Goal: Task Accomplishment & Management: Manage account settings

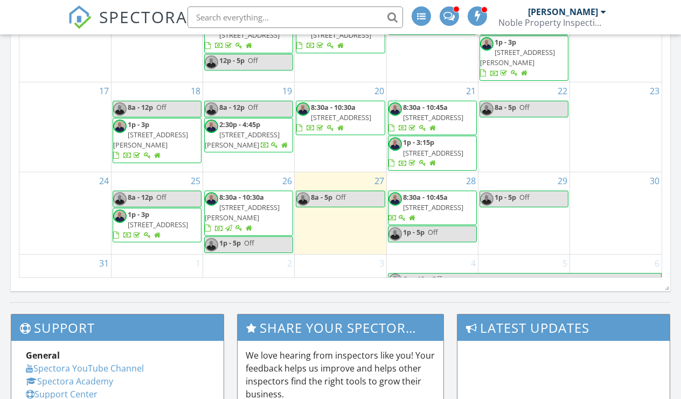
scroll to position [669, 0]
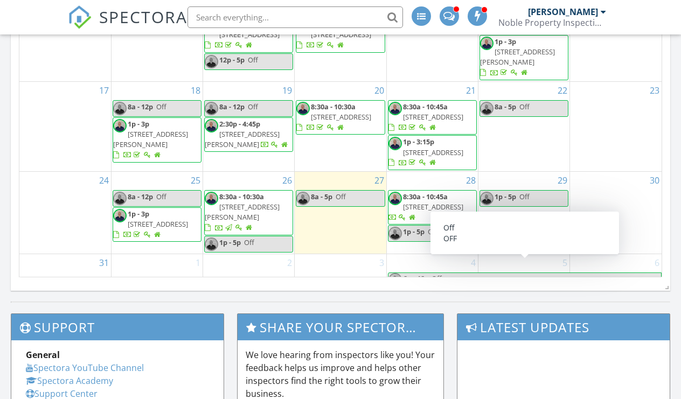
click at [512, 181] on div "29 1p - 5p Off" at bounding box center [524, 213] width 91 height 82
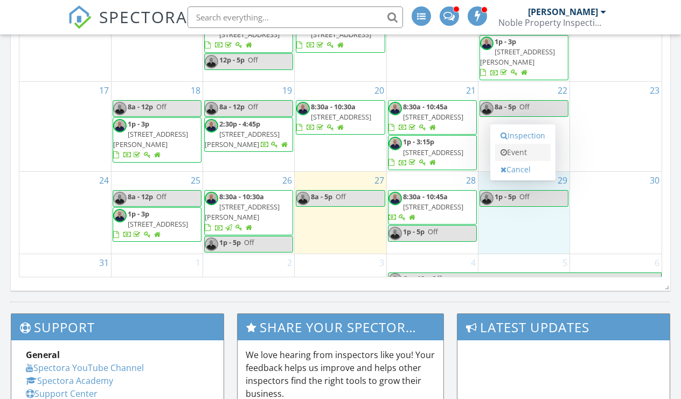
click at [520, 158] on link "Event" at bounding box center [523, 152] width 56 height 17
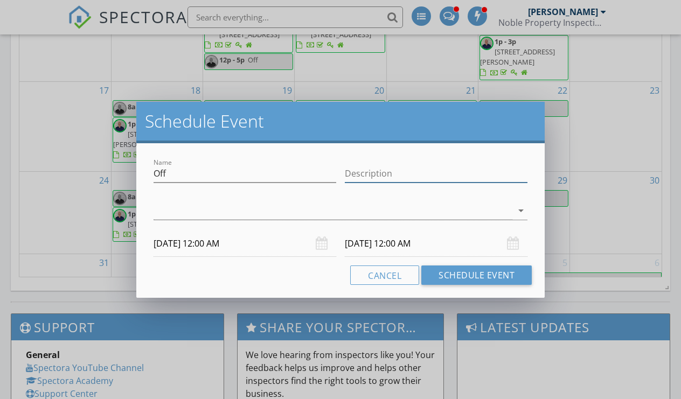
click at [431, 172] on input "Description" at bounding box center [436, 174] width 183 height 18
type input "Off"
click at [514, 210] on div "arrow_drop_down" at bounding box center [520, 210] width 15 height 13
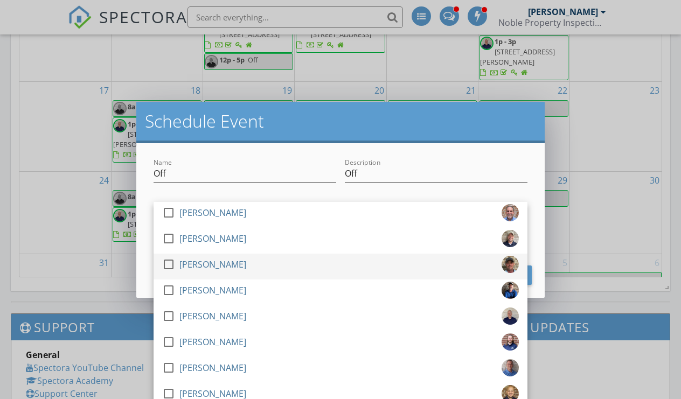
scroll to position [85, 0]
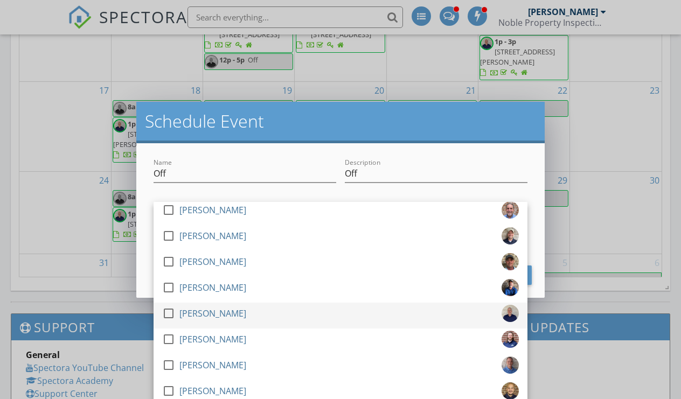
click at [168, 313] on div at bounding box center [169, 314] width 18 height 18
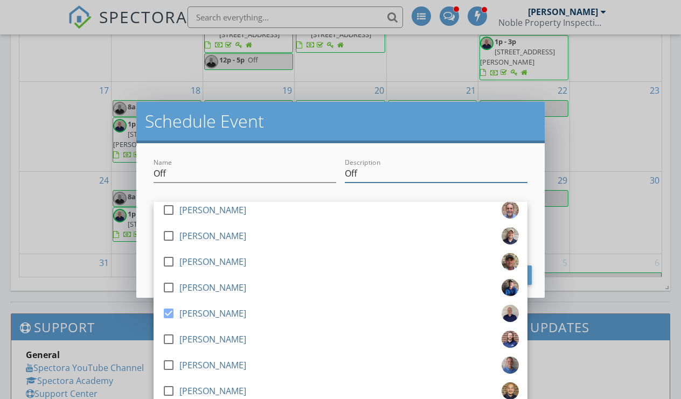
click at [424, 178] on input "Off" at bounding box center [436, 174] width 183 height 18
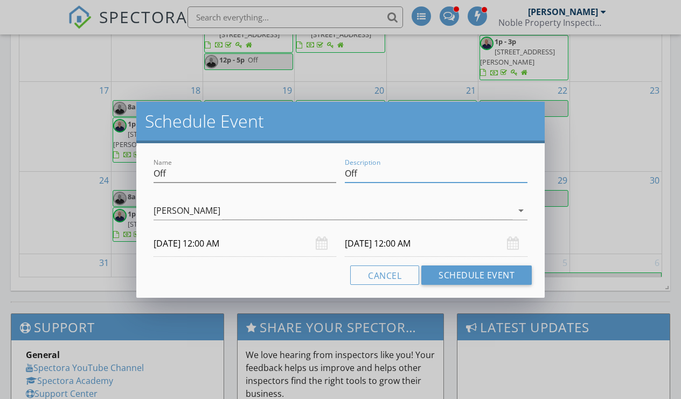
click at [239, 249] on input "[DATE] 12:00 AM" at bounding box center [245, 244] width 183 height 26
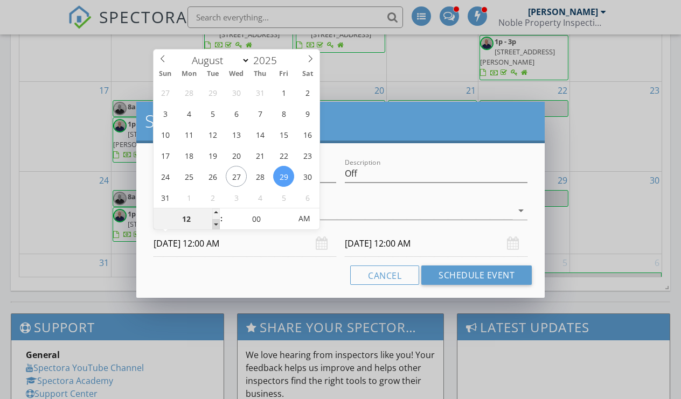
type input "11"
type input "[DATE] 11:00 PM"
click at [215, 224] on span at bounding box center [216, 224] width 8 height 11
type input "10"
type input "11"
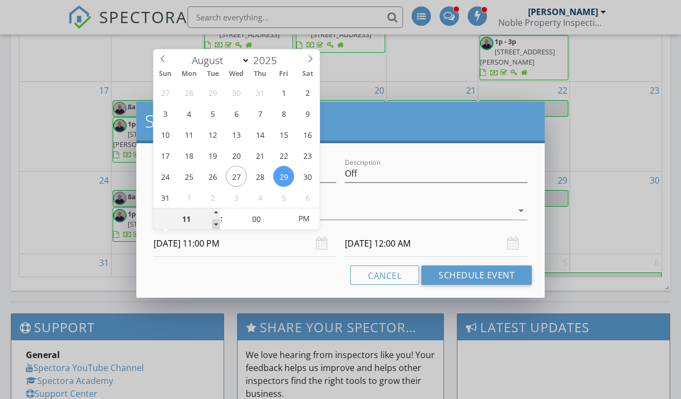
type input "[DATE] 10:00 PM"
type input "[DATE] 11:00 PM"
click at [215, 224] on span at bounding box center [216, 224] width 8 height 11
type input "09"
type input "[DATE] 9:00 PM"
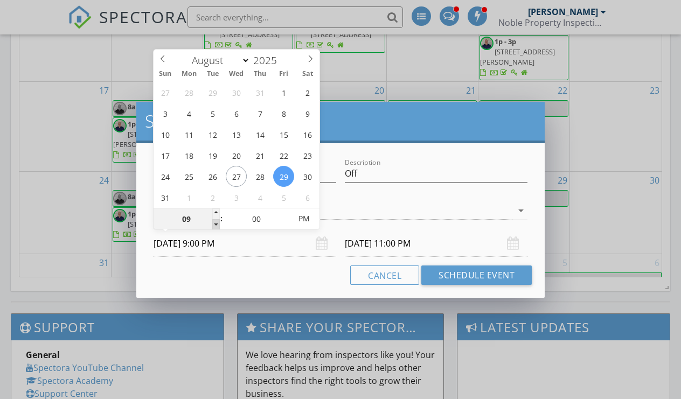
click at [215, 224] on span at bounding box center [216, 224] width 8 height 11
type input "08"
type input "[DATE] 8:00 PM"
click at [215, 224] on span at bounding box center [216, 224] width 8 height 11
type input "08"
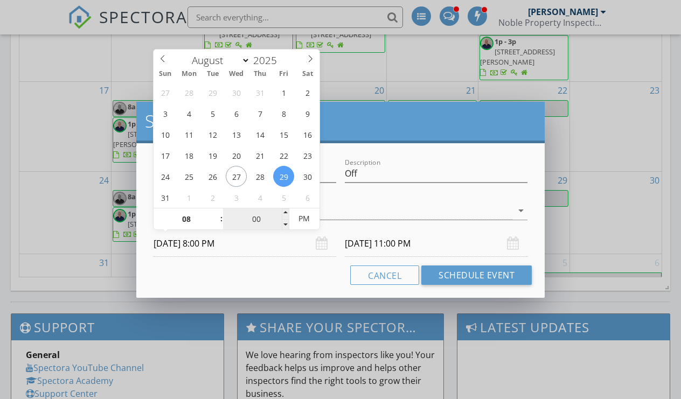
type input "[DATE] 8:00 PM"
type input "[DATE] 8:00 AM"
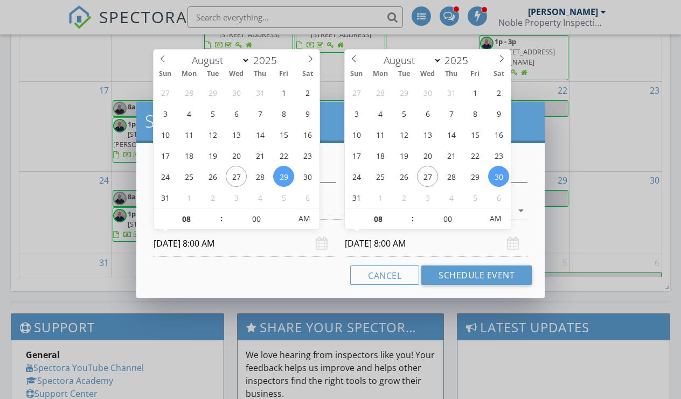
click at [385, 240] on input "[DATE] 8:00 AM" at bounding box center [436, 244] width 183 height 26
type input "[DATE] 8:00 AM"
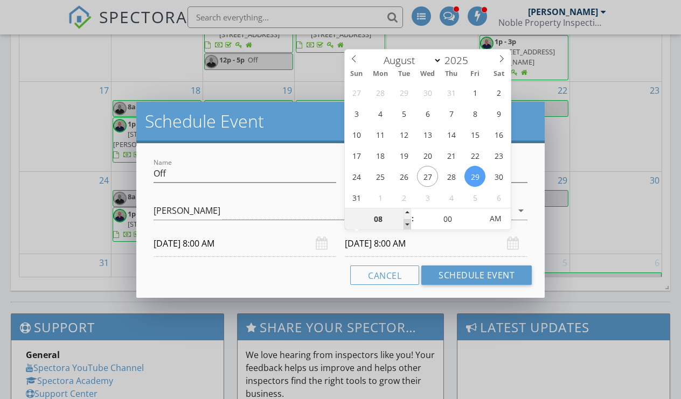
type input "07"
type input "[DATE] 7:00 AM"
click at [409, 224] on span at bounding box center [408, 224] width 8 height 11
type input "06"
type input "[DATE] 6:00 AM"
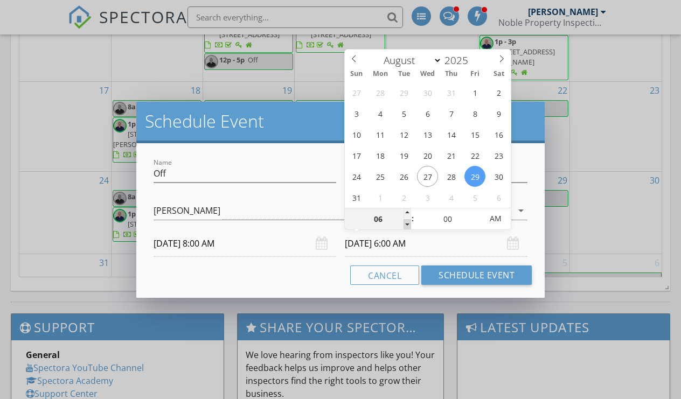
click at [409, 224] on span at bounding box center [408, 224] width 8 height 11
type input "05"
type input "[DATE] 5:00 AM"
click at [409, 224] on span at bounding box center [408, 224] width 8 height 11
type input "04"
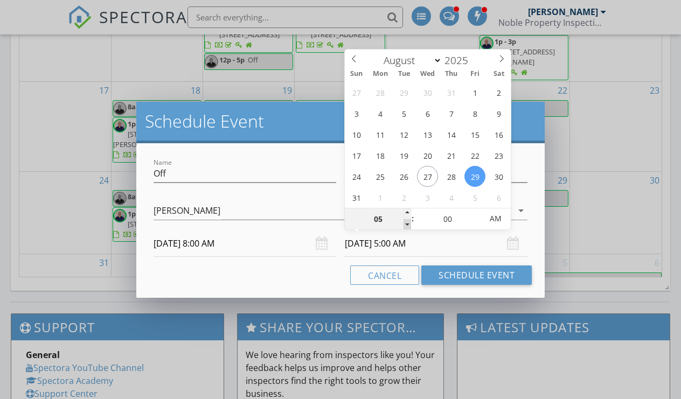
type input "[DATE] 4:00 AM"
click at [409, 224] on span at bounding box center [408, 224] width 8 height 11
type input "03"
type input "[DATE] 3:00 AM"
click at [409, 224] on span at bounding box center [408, 224] width 8 height 11
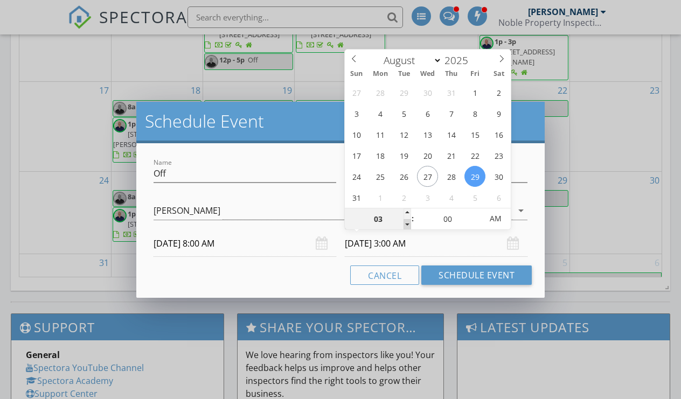
type input "02"
type input "[DATE] 2:00 AM"
click at [409, 224] on span at bounding box center [408, 224] width 8 height 11
type input "01"
type input "[DATE] 1:00 AM"
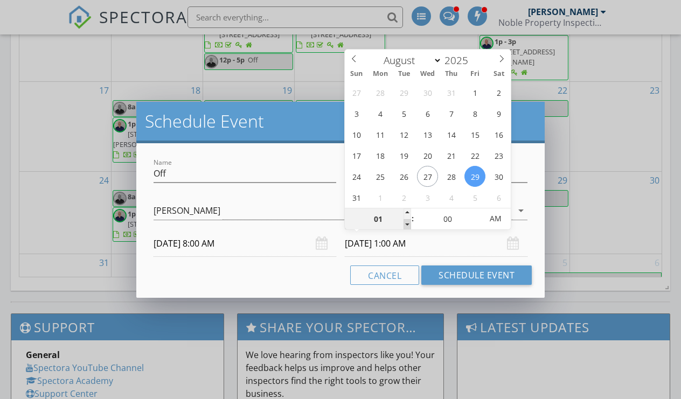
click at [409, 224] on span at bounding box center [408, 224] width 8 height 11
type input "12"
click at [409, 224] on span at bounding box center [408, 224] width 8 height 11
type input "[DATE] 12:00 PM"
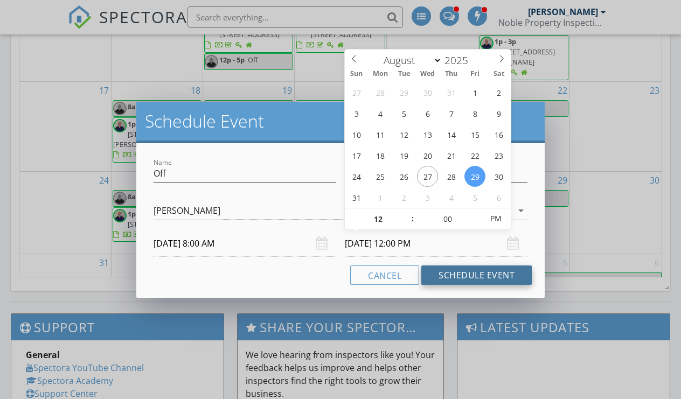
click at [456, 278] on button "Schedule Event" at bounding box center [477, 275] width 111 height 19
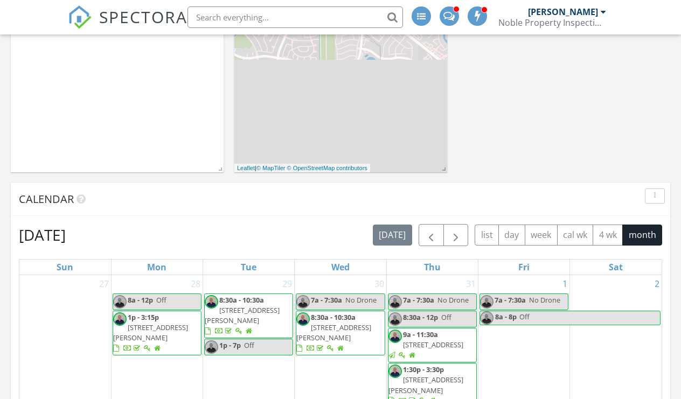
scroll to position [256, 0]
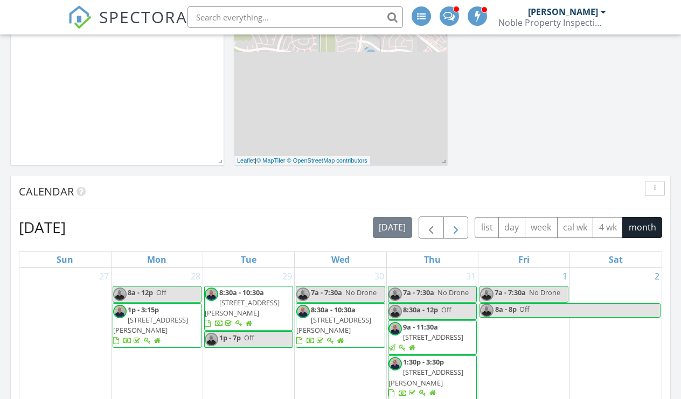
click at [460, 228] on span "button" at bounding box center [456, 228] width 13 height 13
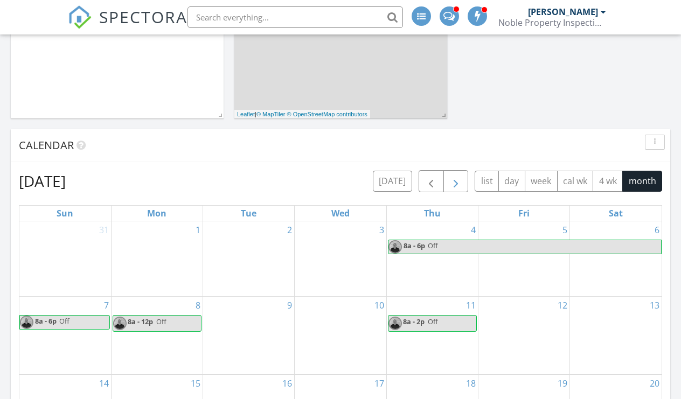
scroll to position [304, 0]
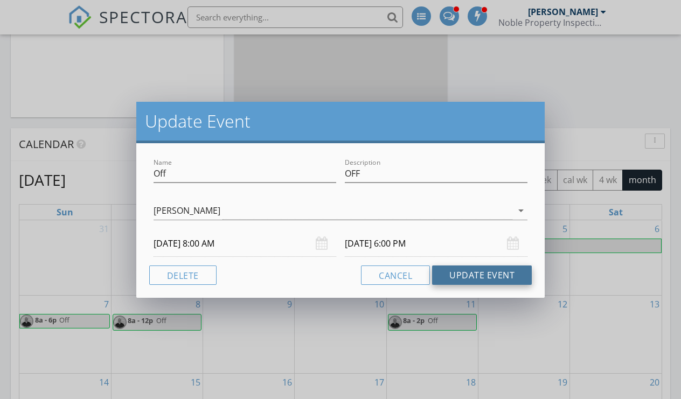
click at [456, 278] on button "Update Event" at bounding box center [482, 275] width 100 height 19
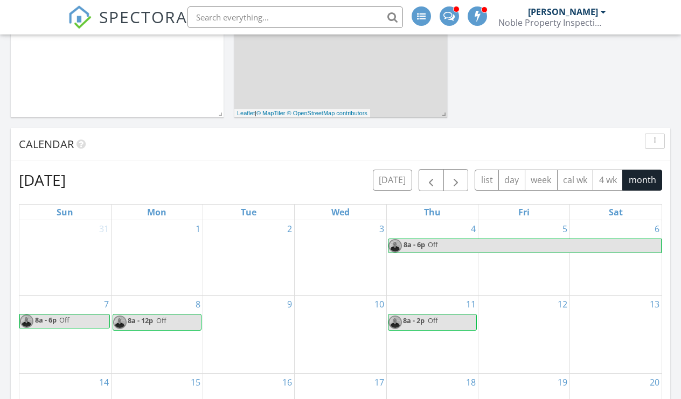
click at [442, 246] on span "Off" at bounding box center [545, 245] width 234 height 13
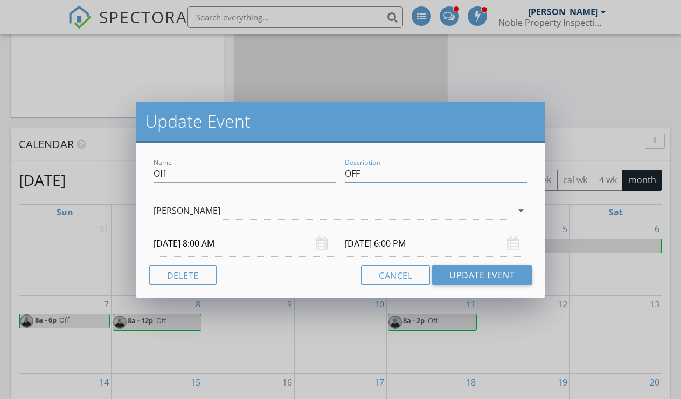
click at [384, 176] on input "OFF" at bounding box center [436, 174] width 183 height 18
type input "OFF Vacation"
click at [464, 277] on button "Update Event" at bounding box center [482, 275] width 100 height 19
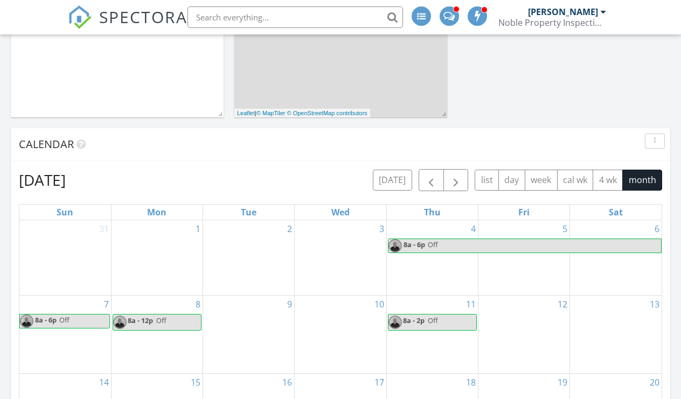
click at [178, 329] on link "8a - 12p Off" at bounding box center [157, 322] width 89 height 17
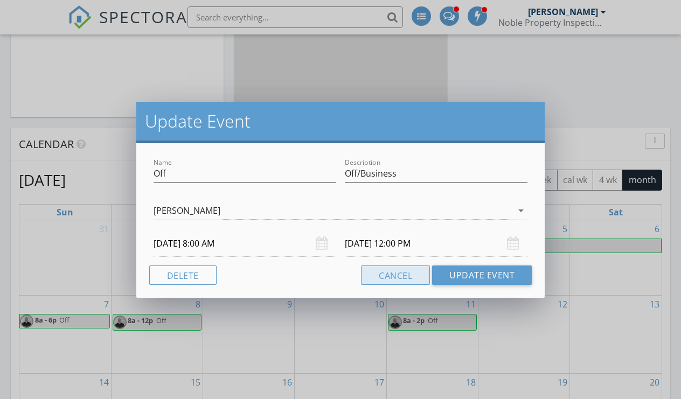
click at [412, 281] on button "Cancel" at bounding box center [395, 275] width 69 height 19
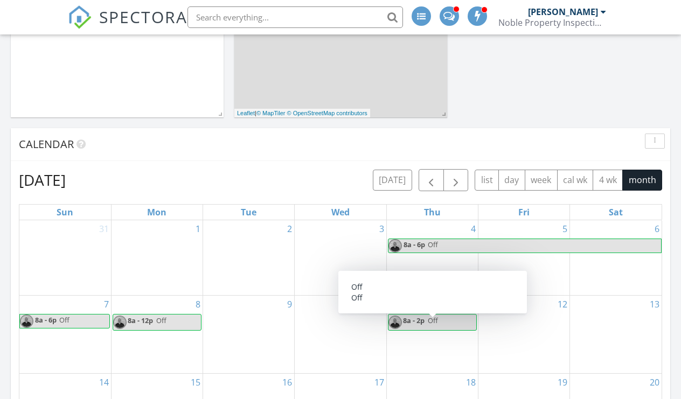
click at [457, 327] on link "8a - 2p Off" at bounding box center [432, 322] width 89 height 17
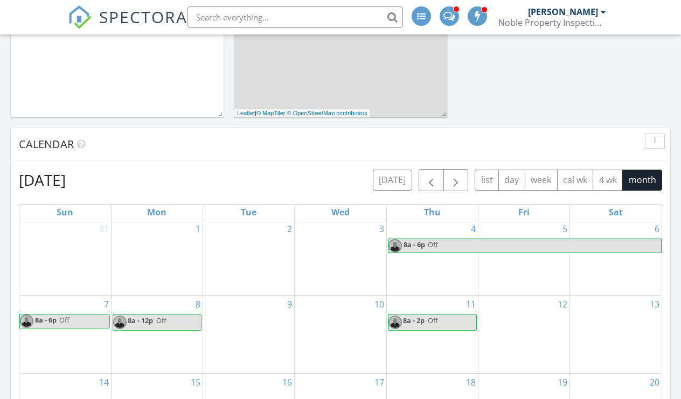
click at [514, 341] on div at bounding box center [340, 199] width 681 height 399
click at [514, 340] on div "12" at bounding box center [524, 335] width 91 height 78
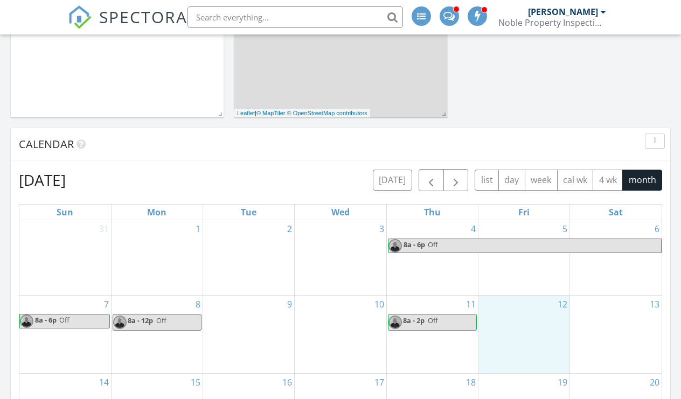
click at [509, 145] on div "Calendar" at bounding box center [333, 144] width 628 height 16
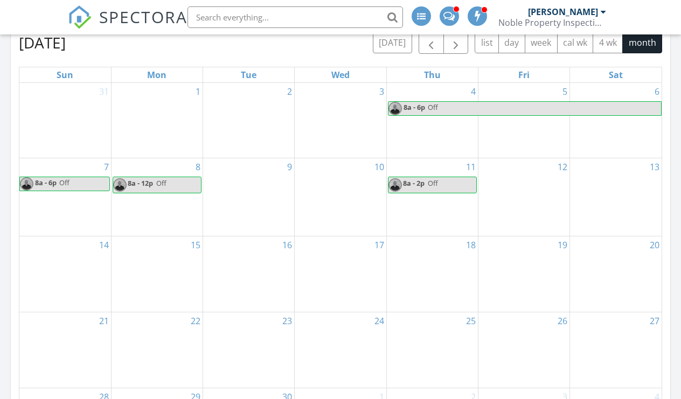
scroll to position [442, 0]
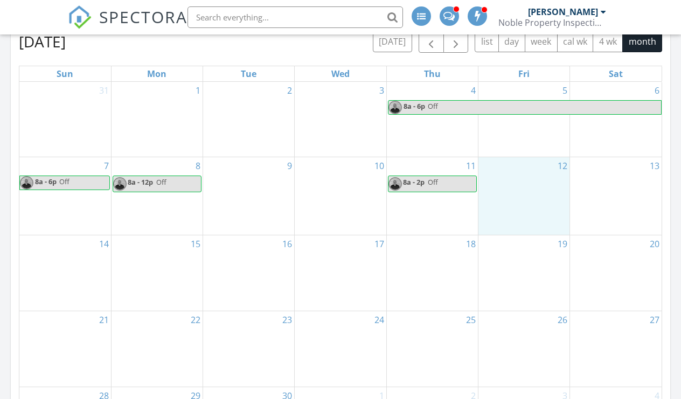
click at [520, 203] on div "12" at bounding box center [524, 196] width 91 height 78
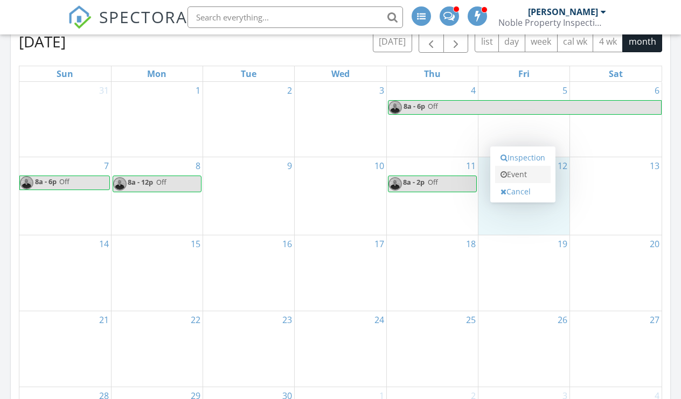
click at [525, 178] on link "Event" at bounding box center [523, 174] width 56 height 17
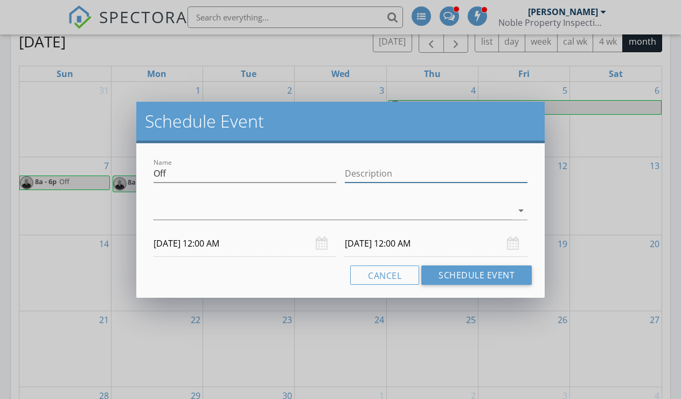
click at [476, 180] on input "Description" at bounding box center [436, 174] width 183 height 18
type input "Off Masters"
click at [512, 216] on div at bounding box center [333, 211] width 359 height 18
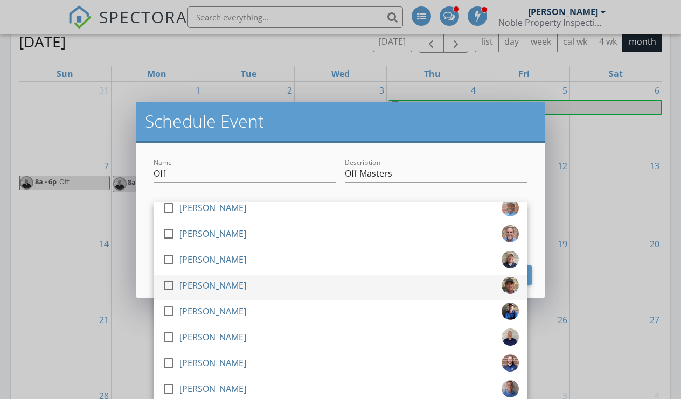
scroll to position [61, 0]
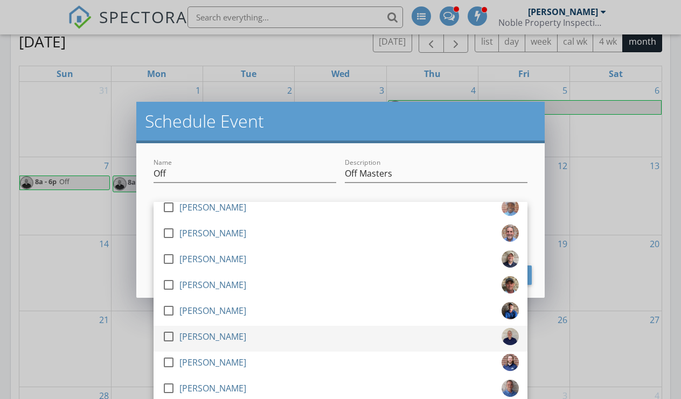
click at [169, 339] on div at bounding box center [169, 337] width 18 height 18
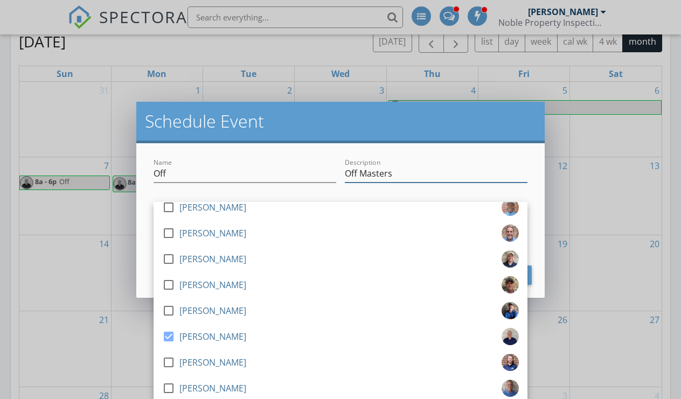
click at [405, 183] on div "Description Off Masters" at bounding box center [436, 174] width 183 height 18
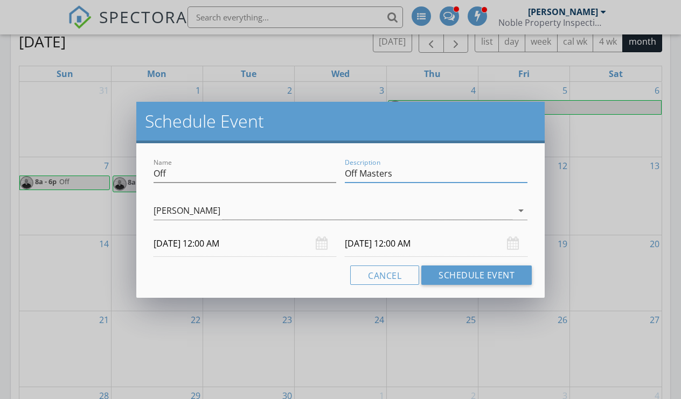
click at [244, 252] on input "[DATE] 12:00 AM" at bounding box center [245, 244] width 183 height 26
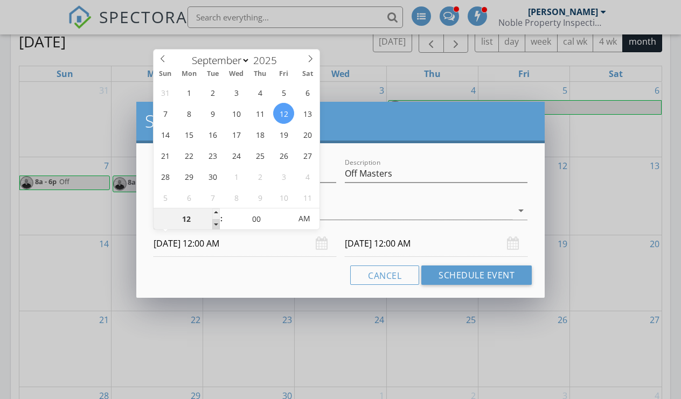
type input "11"
type input "[DATE] 11:00 PM"
click at [213, 226] on span at bounding box center [216, 224] width 8 height 11
type input "10"
type input "[DATE] 10:00 PM"
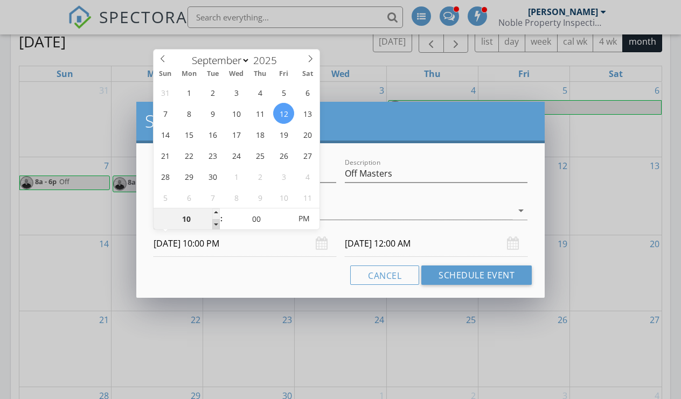
click at [213, 226] on span at bounding box center [216, 224] width 8 height 11
type input "09"
type input "[DATE] 9:00 PM"
click at [213, 226] on span at bounding box center [216, 224] width 8 height 11
type input "08"
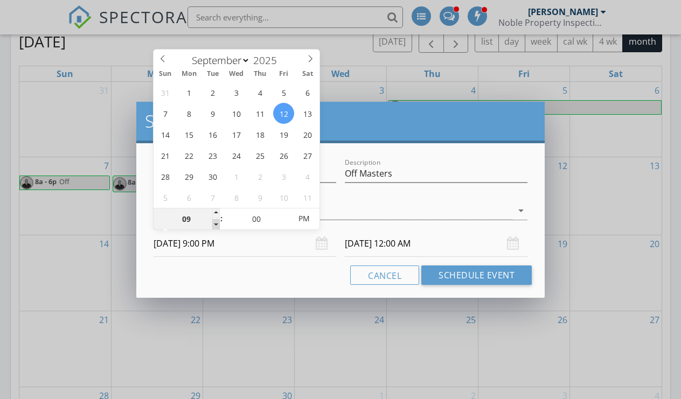
type input "[DATE] 8:00 PM"
click at [213, 226] on span at bounding box center [216, 224] width 8 height 11
type input "08"
type input "[DATE] 8:00 PM"
type input "[DATE] 8:00 AM"
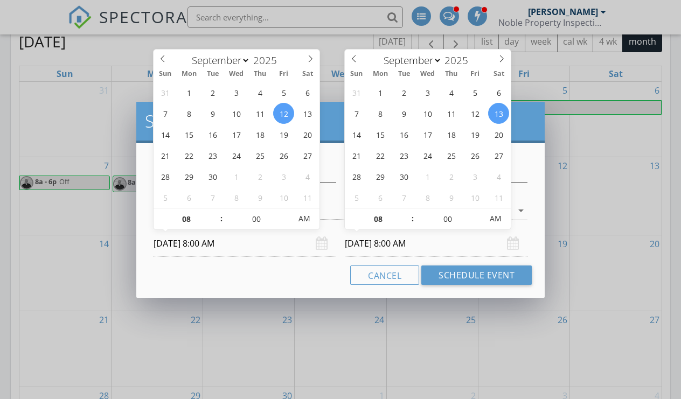
click at [367, 246] on input "[DATE] 8:00 AM" at bounding box center [436, 244] width 183 height 26
type input "[DATE] 8:00 AM"
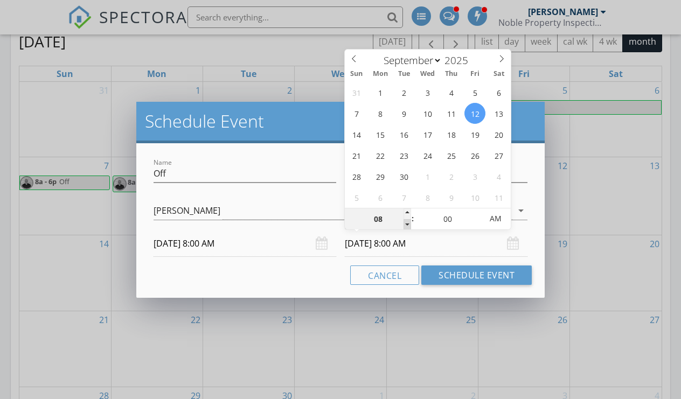
type input "07"
type input "[DATE] 7:00 AM"
click at [406, 226] on span at bounding box center [408, 224] width 8 height 11
type input "06"
type input "[DATE] 6:00 AM"
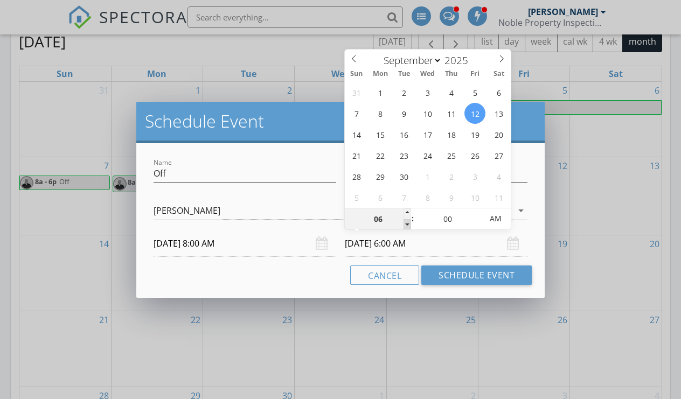
click at [406, 226] on span at bounding box center [408, 224] width 8 height 11
type input "05"
type input "[DATE] 5:00 AM"
click at [406, 226] on span at bounding box center [408, 224] width 8 height 11
type input "04"
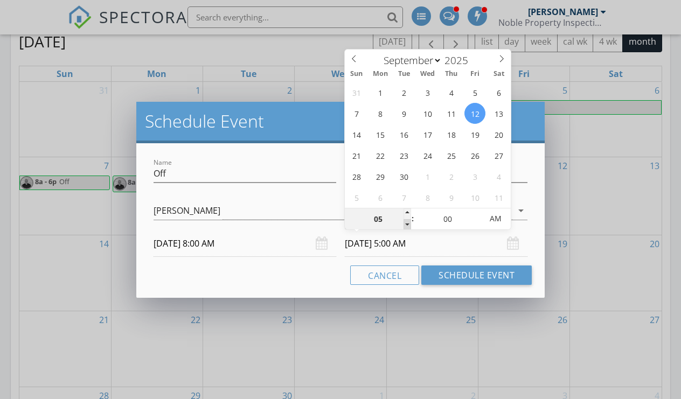
type input "[DATE] 4:00 AM"
click at [406, 226] on span at bounding box center [408, 224] width 8 height 11
type input "03"
type input "[DATE] 3:00 AM"
click at [406, 226] on span at bounding box center [408, 224] width 8 height 11
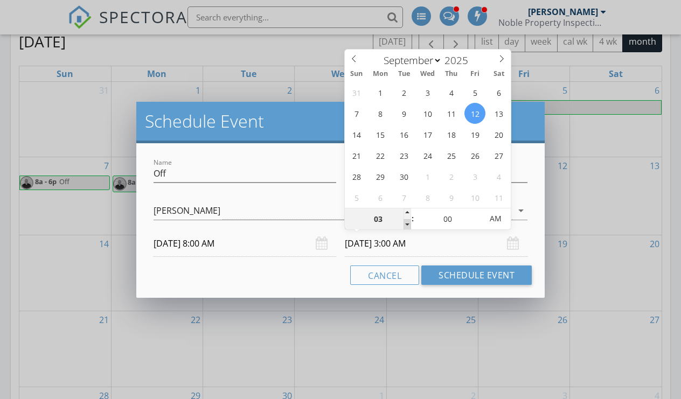
type input "02"
type input "[DATE] 2:00 AM"
click at [406, 226] on span at bounding box center [408, 224] width 8 height 11
type input "01"
type input "[DATE] 1:00 AM"
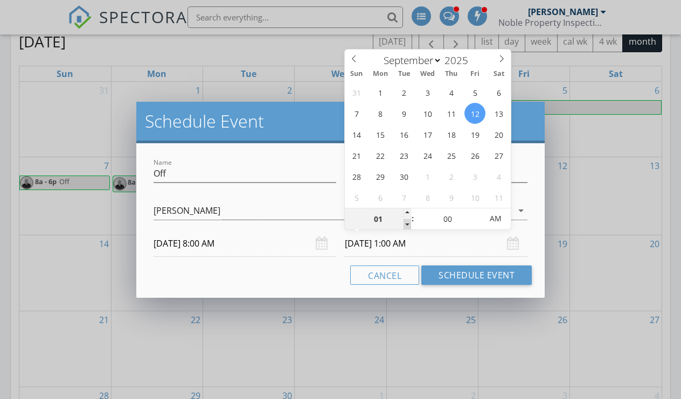
click at [406, 226] on span at bounding box center [408, 224] width 8 height 11
type input "12"
click at [406, 226] on span at bounding box center [408, 224] width 8 height 11
type input "[DATE] 12:00 PM"
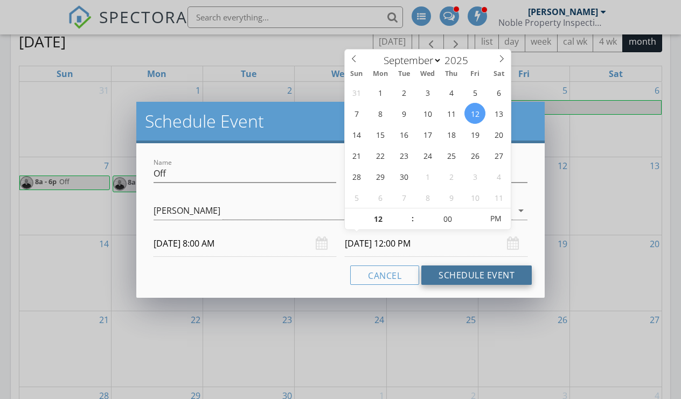
click at [465, 278] on button "Schedule Event" at bounding box center [477, 275] width 111 height 19
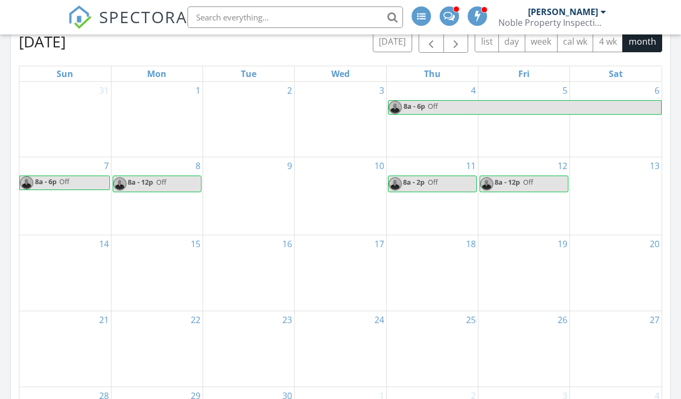
click at [536, 189] on link "8a - 12p Off" at bounding box center [524, 184] width 89 height 17
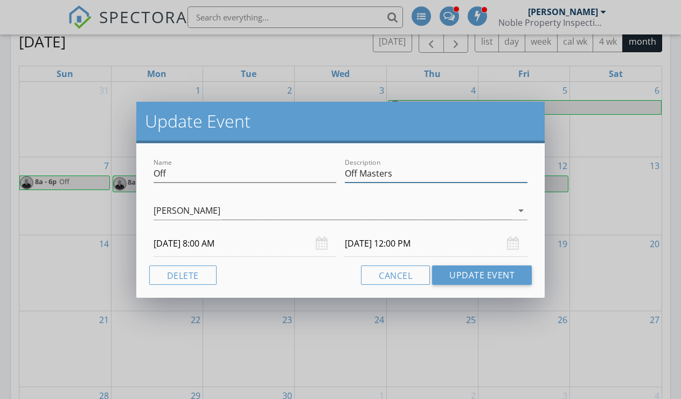
click at [409, 178] on input "Off Masters" at bounding box center [436, 174] width 183 height 18
type input "Off Masters Networking"
click at [445, 279] on button "Update Event" at bounding box center [482, 275] width 100 height 19
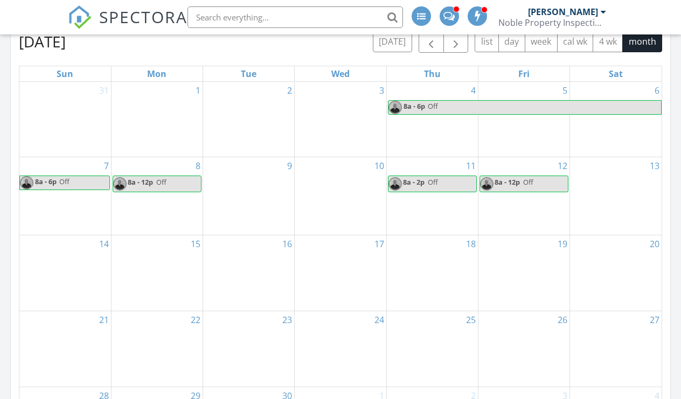
click at [529, 271] on div "19" at bounding box center [524, 273] width 91 height 75
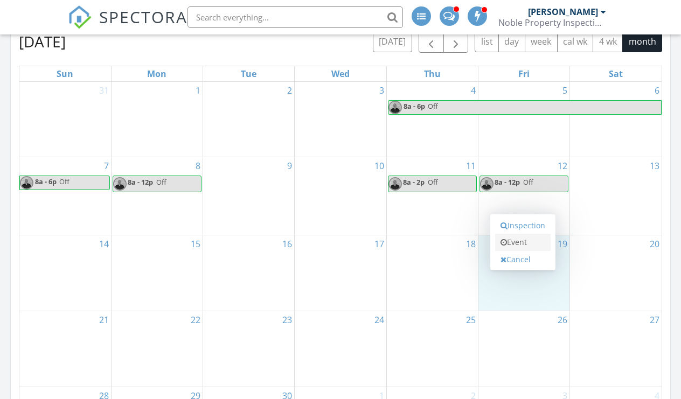
click at [528, 244] on link "Event" at bounding box center [523, 242] width 56 height 17
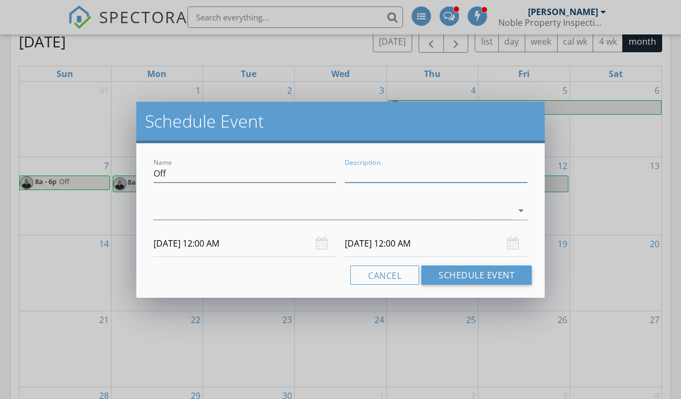
click at [458, 170] on input "Description" at bounding box center [436, 174] width 183 height 18
type input "Off Masters Networking"
click at [524, 215] on icon "arrow_drop_down" at bounding box center [521, 210] width 13 height 13
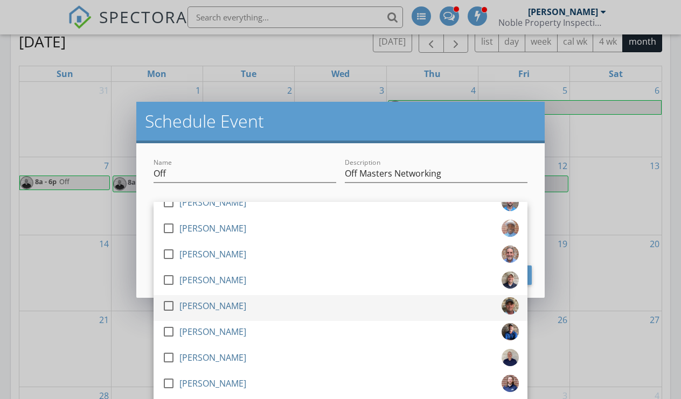
scroll to position [50, 0]
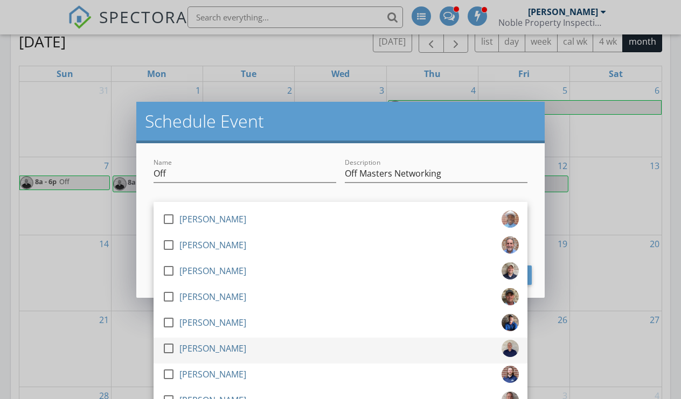
click at [168, 351] on div at bounding box center [169, 349] width 18 height 18
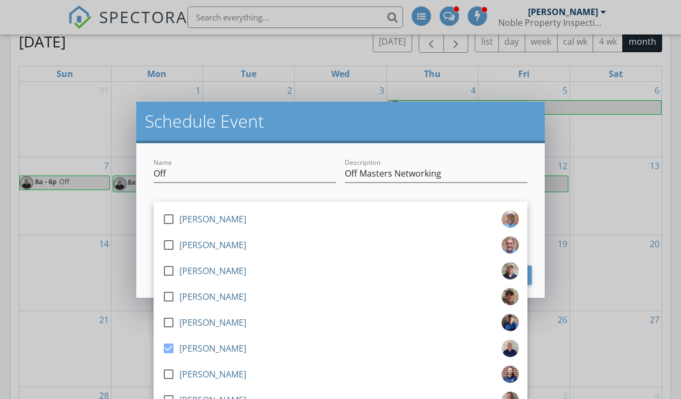
click at [273, 183] on div "Name Off" at bounding box center [245, 179] width 183 height 29
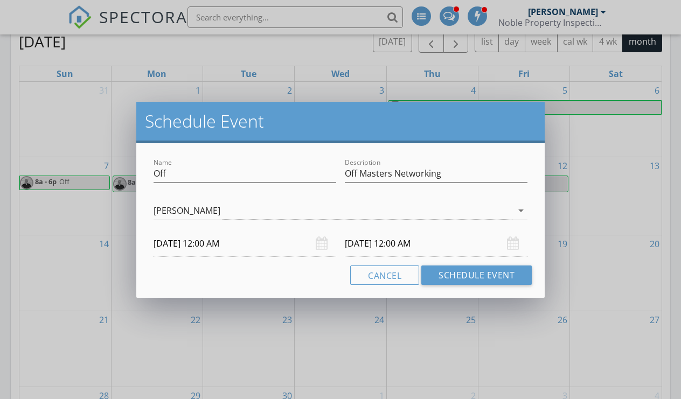
click at [236, 245] on input "[DATE] 12:00 AM" at bounding box center [245, 244] width 183 height 26
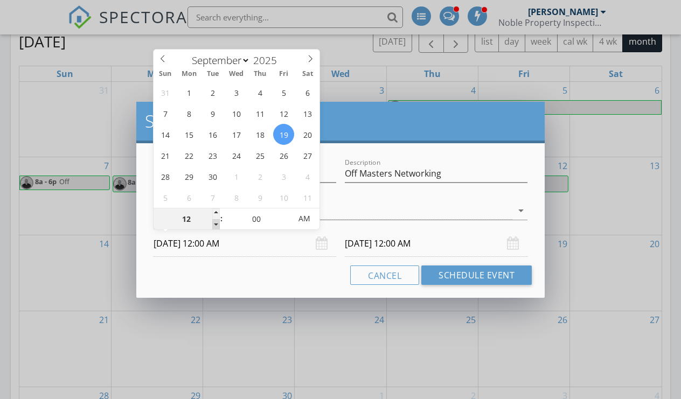
type input "11"
type input "[DATE] 11:00 PM"
click at [213, 226] on span at bounding box center [216, 224] width 8 height 11
type input "10"
type input "[DATE] 10:00 PM"
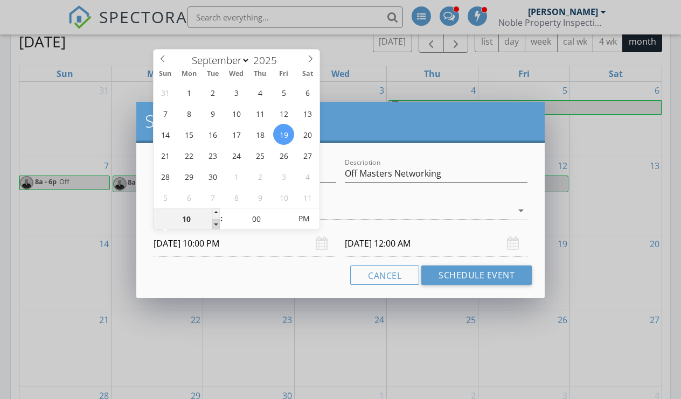
click at [213, 226] on span at bounding box center [216, 224] width 8 height 11
type input "09"
type input "[DATE] 9:00 PM"
click at [213, 226] on span at bounding box center [216, 224] width 8 height 11
type input "08"
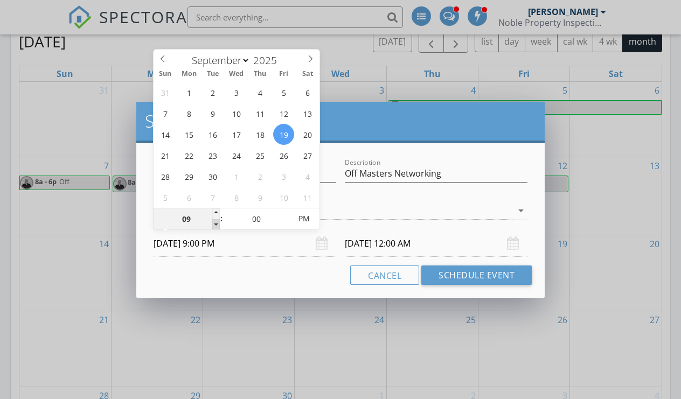
type input "[DATE] 8:00 PM"
click at [213, 226] on span at bounding box center [216, 224] width 8 height 11
type input "08"
type input "[DATE] 8:00 PM"
type input "[DATE] 8:00 AM"
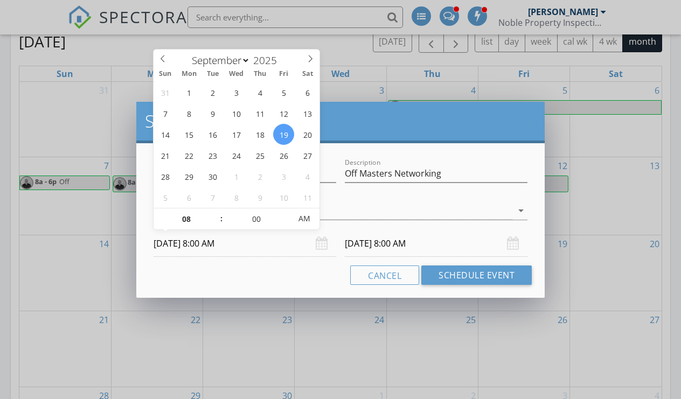
click at [387, 245] on input "[DATE] 8:00 AM" at bounding box center [436, 244] width 183 height 26
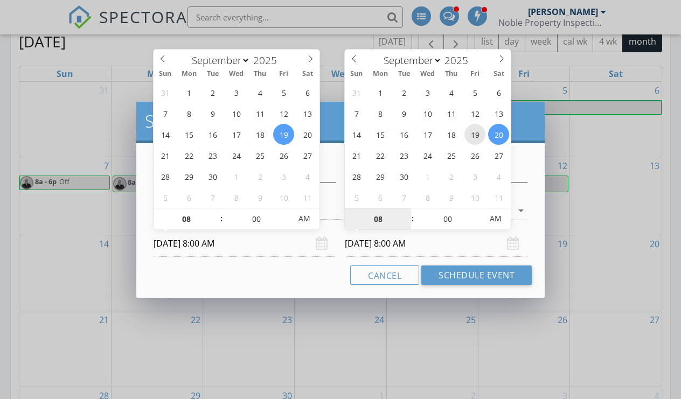
type input "[DATE] 8:00 AM"
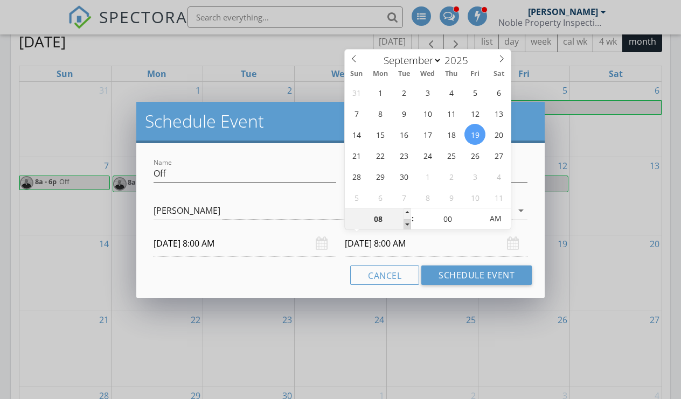
type input "07"
type input "[DATE] 7:00 AM"
click at [406, 226] on span at bounding box center [408, 224] width 8 height 11
type input "06"
type input "[DATE] 6:00 AM"
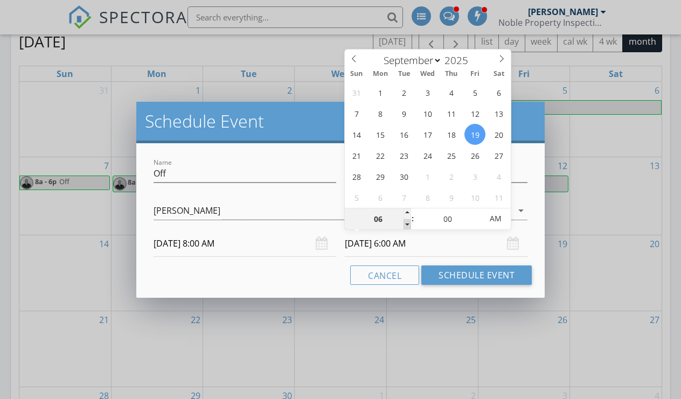
click at [406, 226] on span at bounding box center [408, 224] width 8 height 11
type input "05"
type input "[DATE] 5:00 AM"
click at [406, 226] on span at bounding box center [408, 224] width 8 height 11
type input "04"
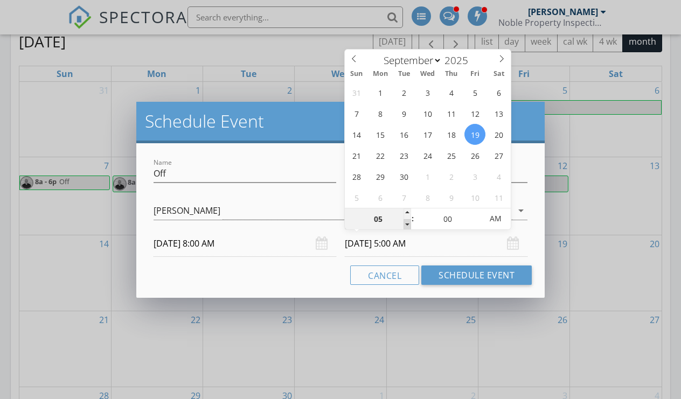
type input "[DATE] 4:00 AM"
click at [406, 226] on span at bounding box center [408, 224] width 8 height 11
type input "03"
type input "[DATE] 3:00 AM"
click at [406, 226] on span at bounding box center [408, 224] width 8 height 11
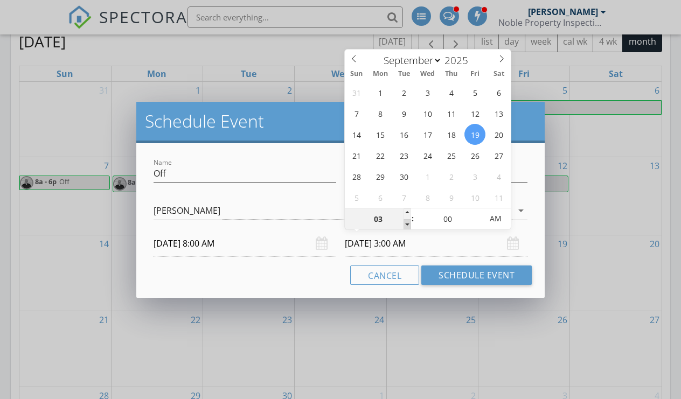
type input "02"
type input "[DATE] 2:00 AM"
click at [406, 226] on span at bounding box center [408, 224] width 8 height 11
type input "01"
type input "[DATE] 1:00 AM"
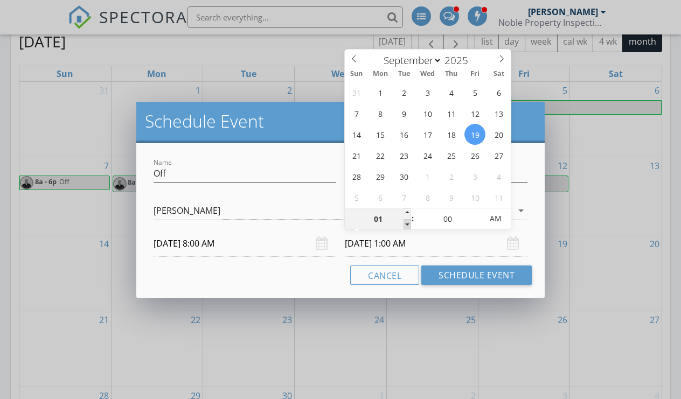
click at [406, 226] on span at bounding box center [408, 224] width 8 height 11
type input "12"
click at [406, 226] on span at bounding box center [408, 224] width 8 height 11
type input "[DATE] 12:00 PM"
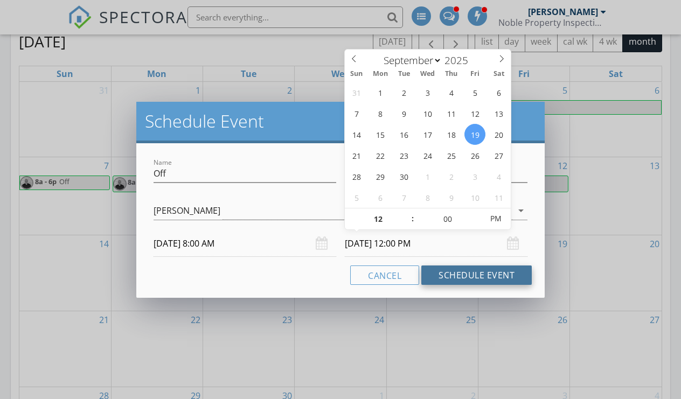
click at [478, 272] on button "Schedule Event" at bounding box center [477, 275] width 111 height 19
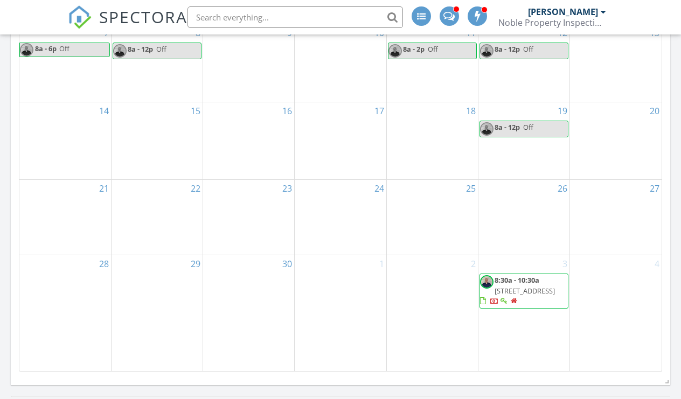
scroll to position [576, 0]
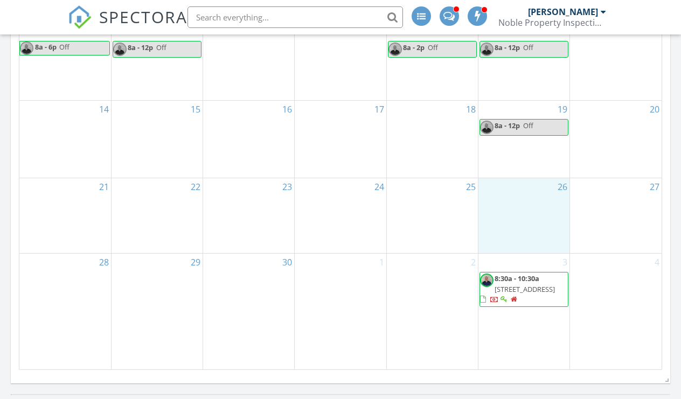
click at [508, 227] on div "26" at bounding box center [524, 215] width 91 height 75
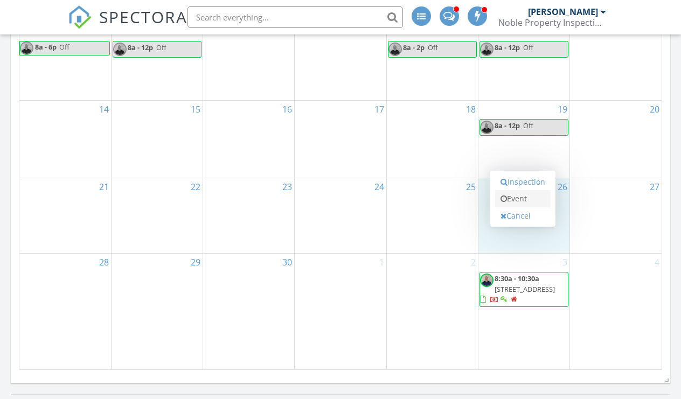
click at [518, 196] on link "Event" at bounding box center [523, 198] width 56 height 17
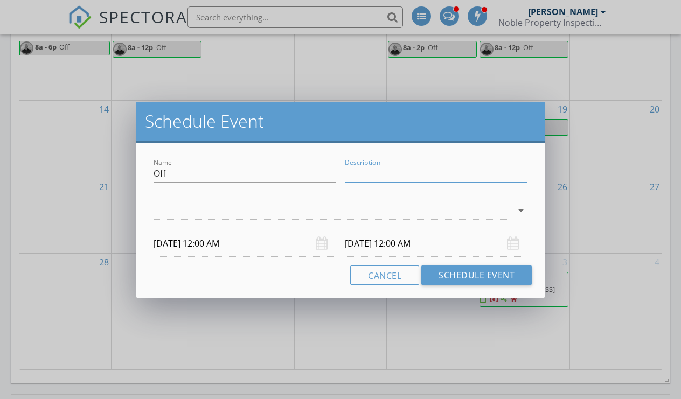
click at [367, 166] on input "Description" at bounding box center [436, 174] width 183 height 18
type input "Off Masters Networking"
click at [477, 211] on div at bounding box center [333, 211] width 359 height 18
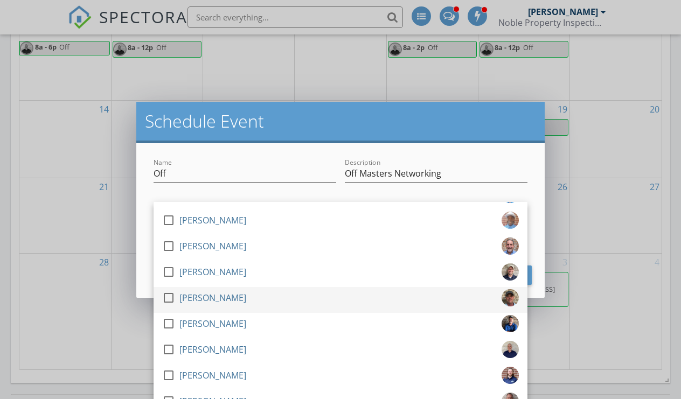
scroll to position [57, 0]
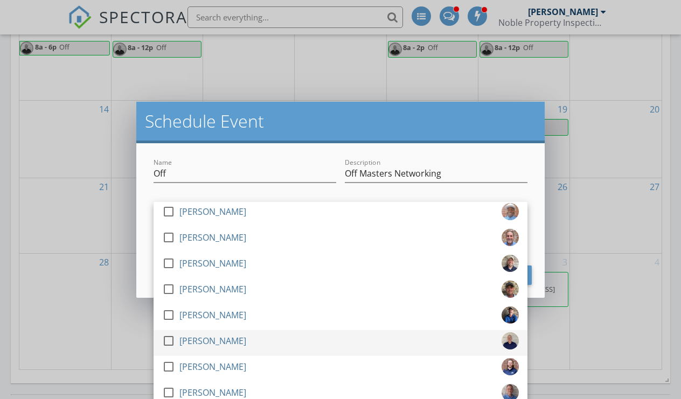
click at [169, 340] on div at bounding box center [169, 341] width 18 height 18
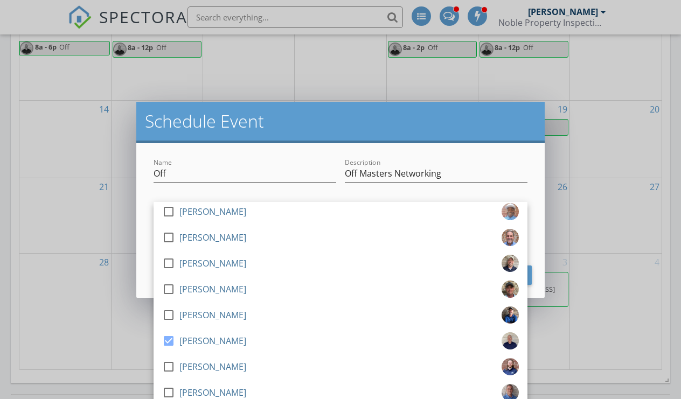
click at [273, 201] on div "check_box_outline_blank [PERSON_NAME] check_box_outline_blank [PERSON_NAME] che…" at bounding box center [341, 213] width 374 height 35
click at [293, 176] on input "Off" at bounding box center [245, 174] width 183 height 18
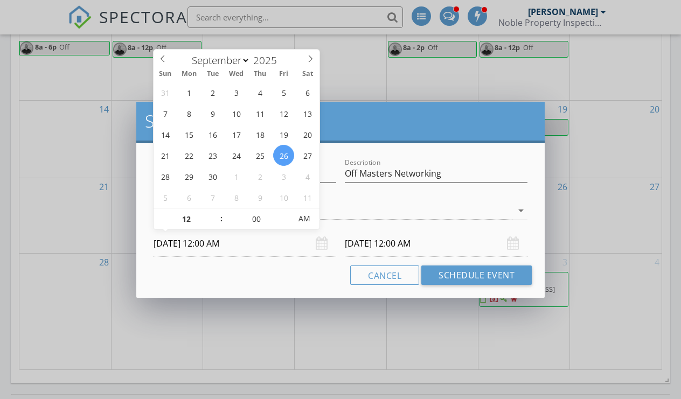
click at [259, 243] on input "[DATE] 12:00 AM" at bounding box center [245, 244] width 183 height 26
type input "11"
type input "[DATE] 11:00 PM"
click at [215, 223] on span at bounding box center [216, 224] width 8 height 11
type input "10"
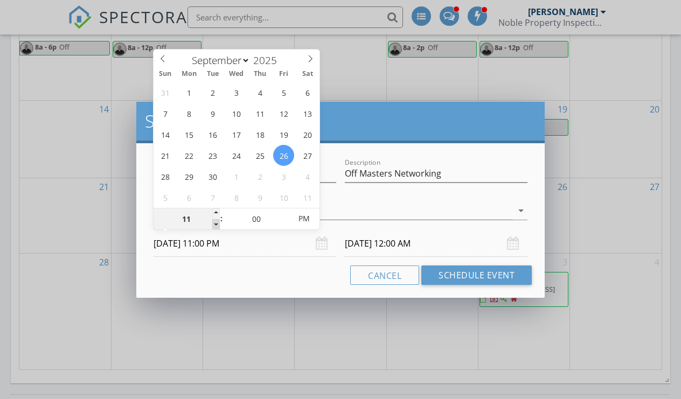
type input "[DATE] 10:00 PM"
click at [215, 223] on span at bounding box center [216, 224] width 8 height 11
type input "09"
type input "[DATE] 9:00 PM"
click at [215, 223] on span at bounding box center [216, 224] width 8 height 11
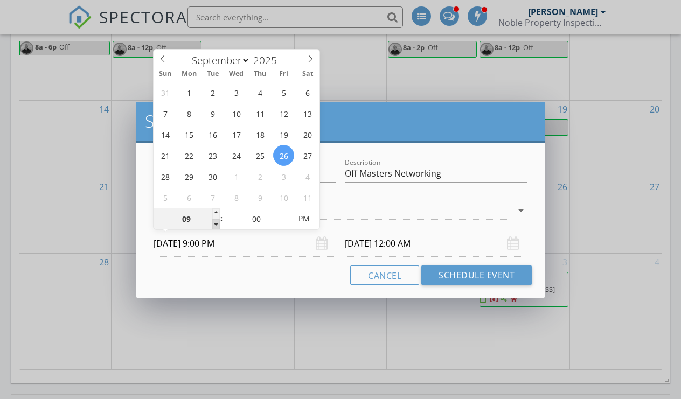
type input "08"
type input "[DATE] 8:00 PM"
click at [215, 223] on span at bounding box center [216, 224] width 8 height 11
type input "08"
type input "[DATE] 8:00 PM"
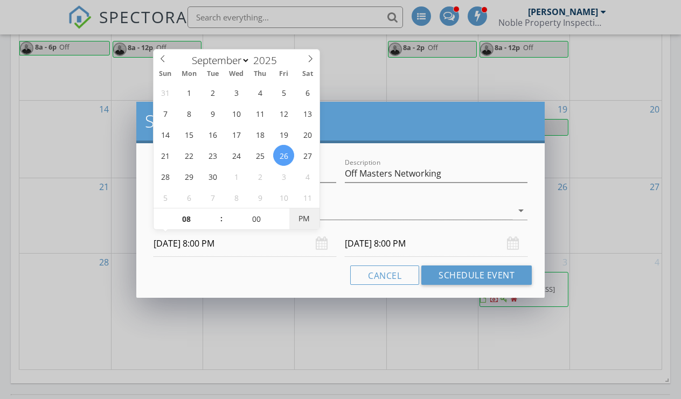
type input "[DATE] 8:00 AM"
click at [362, 250] on input "[DATE] 8:00 AM" at bounding box center [436, 244] width 183 height 26
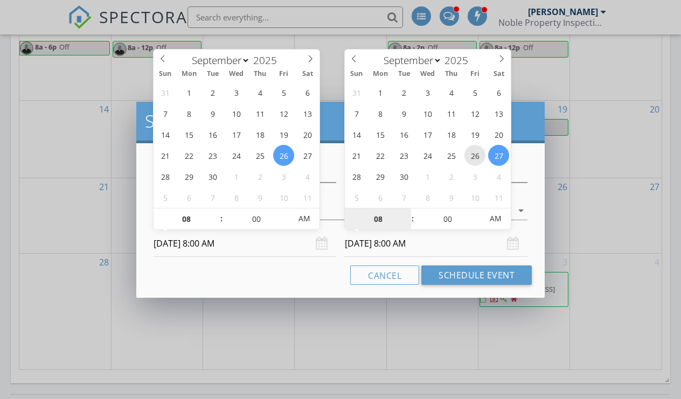
type input "[DATE] 8:00 AM"
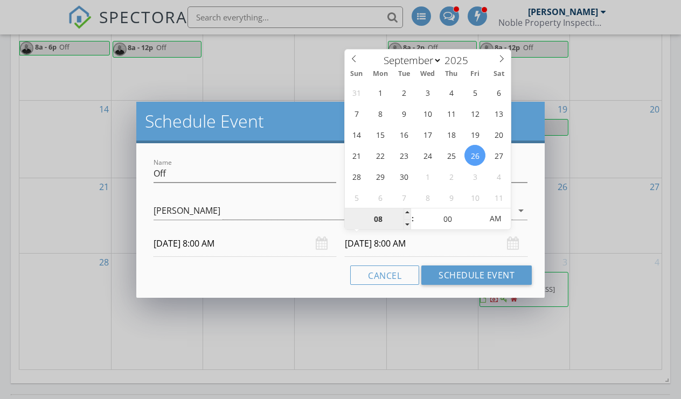
click at [403, 226] on input "08" at bounding box center [378, 220] width 66 height 22
type input "09"
type input "[DATE] 9:00 AM"
click at [408, 216] on span at bounding box center [408, 214] width 8 height 11
type input "10"
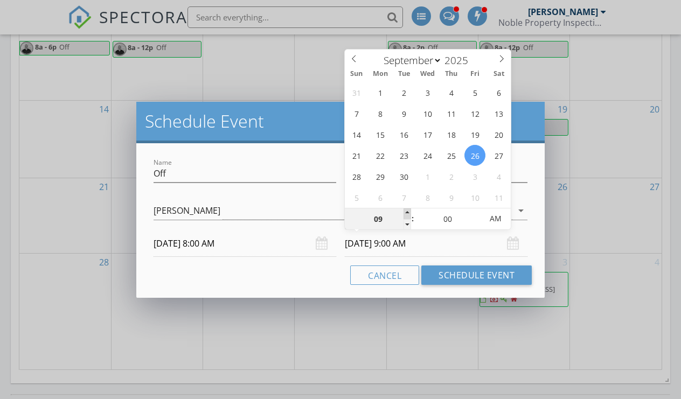
type input "[DATE] 10:00 AM"
click at [408, 216] on span at bounding box center [408, 214] width 8 height 11
type input "11"
type input "[DATE] 11:00 AM"
click at [408, 216] on span at bounding box center [408, 214] width 8 height 11
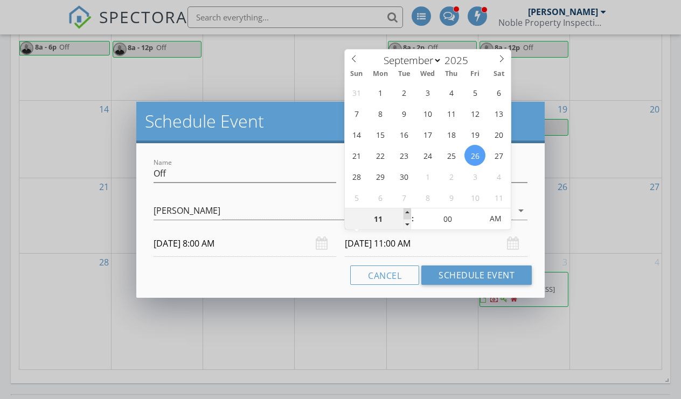
type input "12"
type input "[DATE] 12:00 PM"
click at [408, 216] on span at bounding box center [408, 214] width 8 height 11
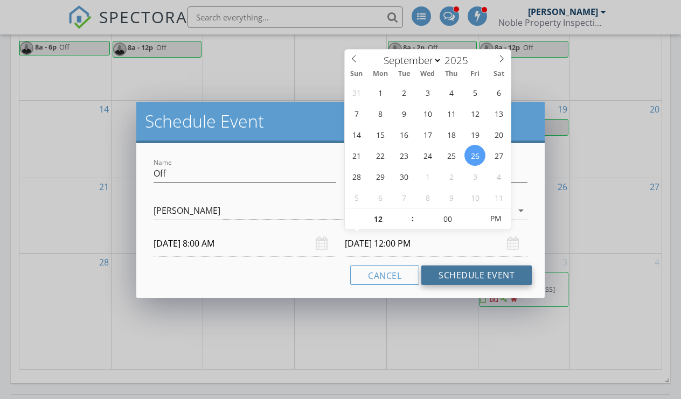
click at [457, 272] on button "Schedule Event" at bounding box center [477, 275] width 111 height 19
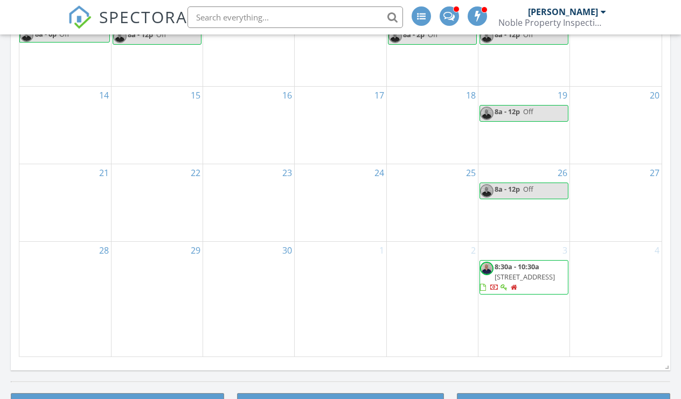
scroll to position [590, 0]
